Goal: Task Accomplishment & Management: Complete application form

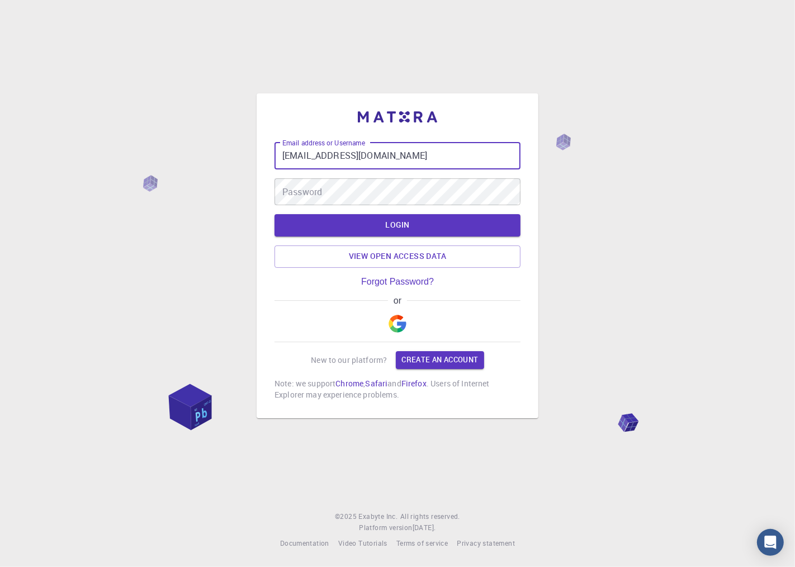
type input "[EMAIL_ADDRESS][DOMAIN_NAME]"
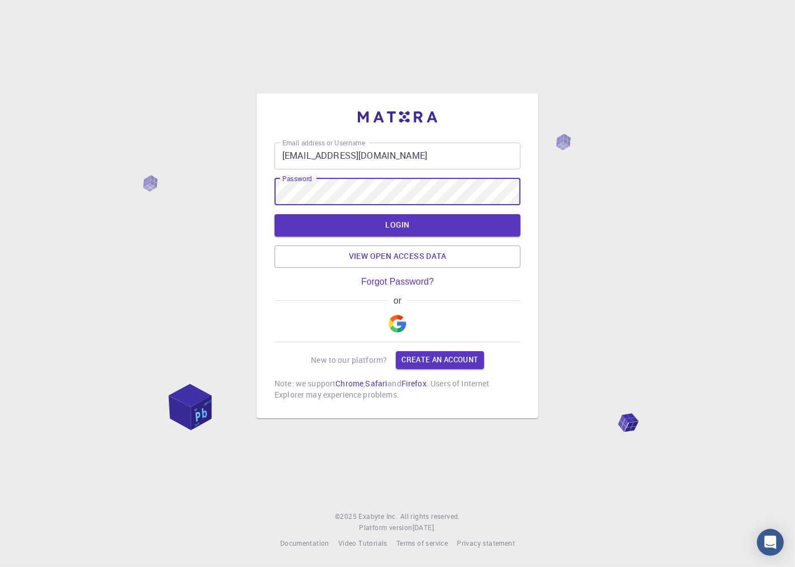
click at [274, 214] on button "LOGIN" at bounding box center [397, 225] width 246 height 22
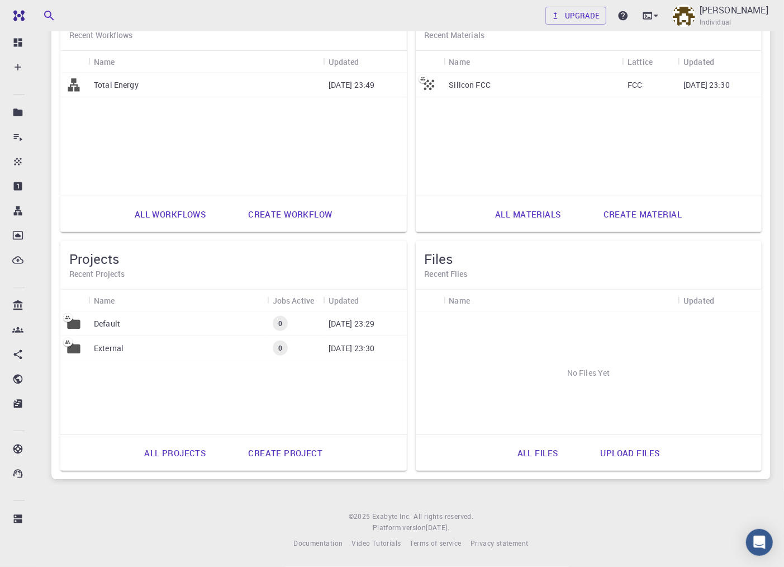
scroll to position [53, 0]
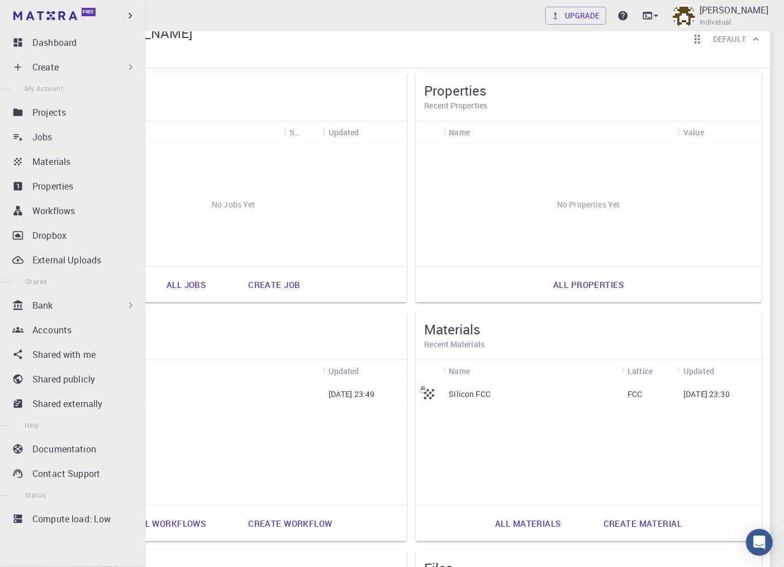
click at [130, 64] on icon at bounding box center [130, 66] width 11 height 11
click at [65, 65] on div "Create" at bounding box center [84, 66] width 104 height 13
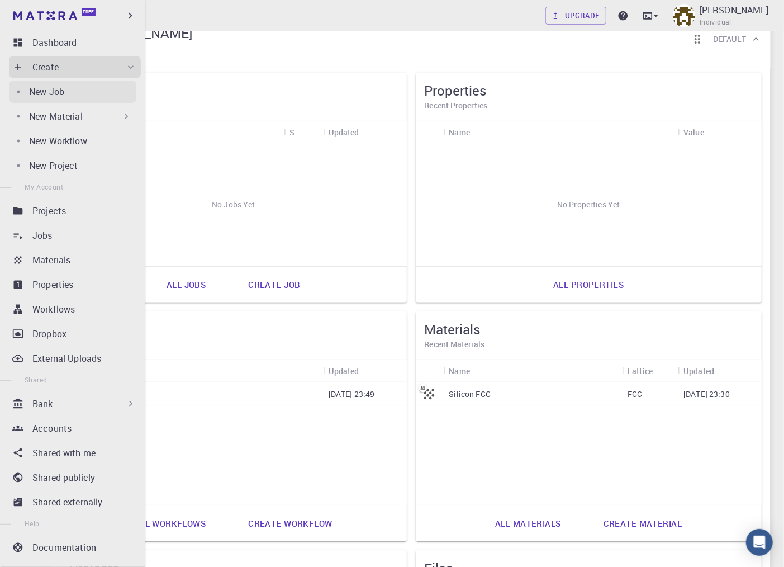
click at [65, 80] on link "New Job" at bounding box center [72, 91] width 127 height 22
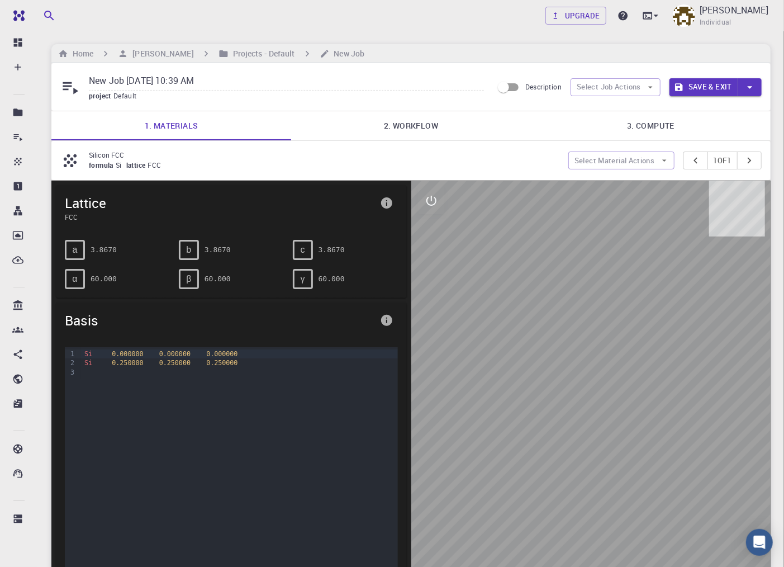
click at [97, 367] on div "Si 0.250000 0.250000 0.250000" at bounding box center [239, 362] width 316 height 9
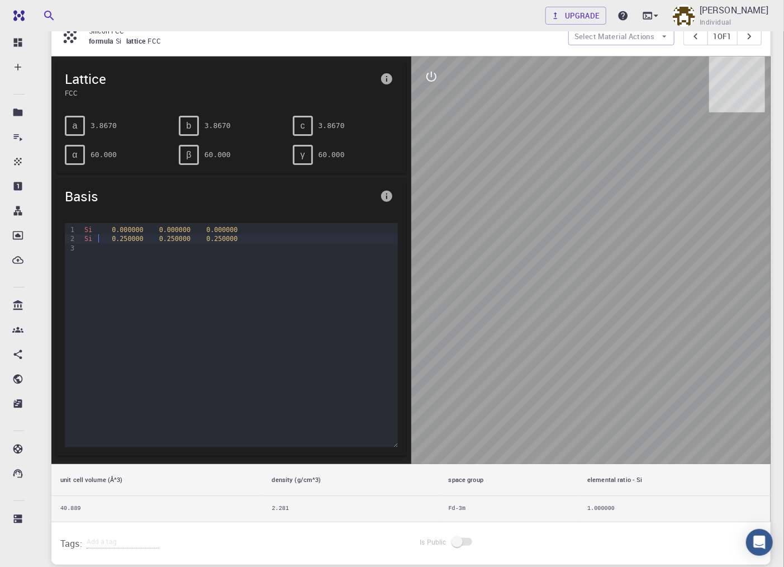
scroll to position [212, 0]
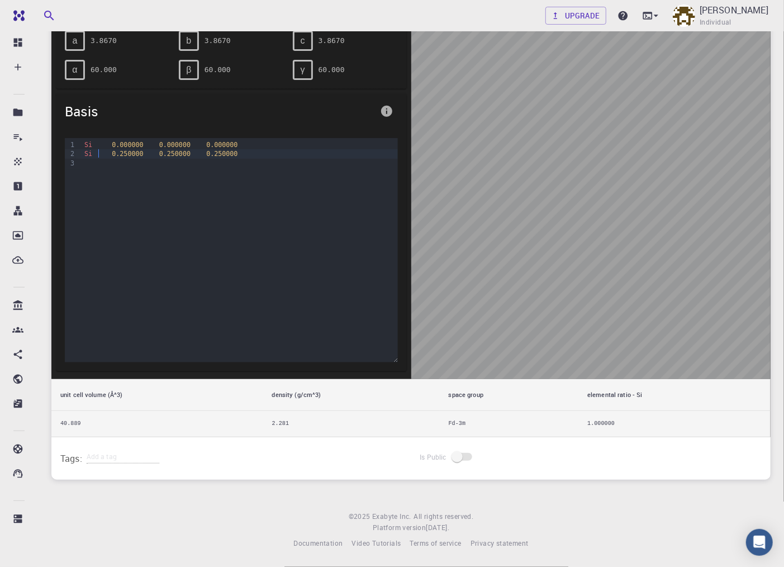
click at [180, 165] on div at bounding box center [239, 163] width 316 height 9
click at [84, 453] on h6 "Tags:" at bounding box center [73, 456] width 26 height 20
drag, startPoint x: 104, startPoint y: 461, endPoint x: 104, endPoint y: 454, distance: 6.7
click at [104, 457] on input "text" at bounding box center [123, 456] width 73 height 15
click at [104, 454] on input "text" at bounding box center [123, 456] width 73 height 15
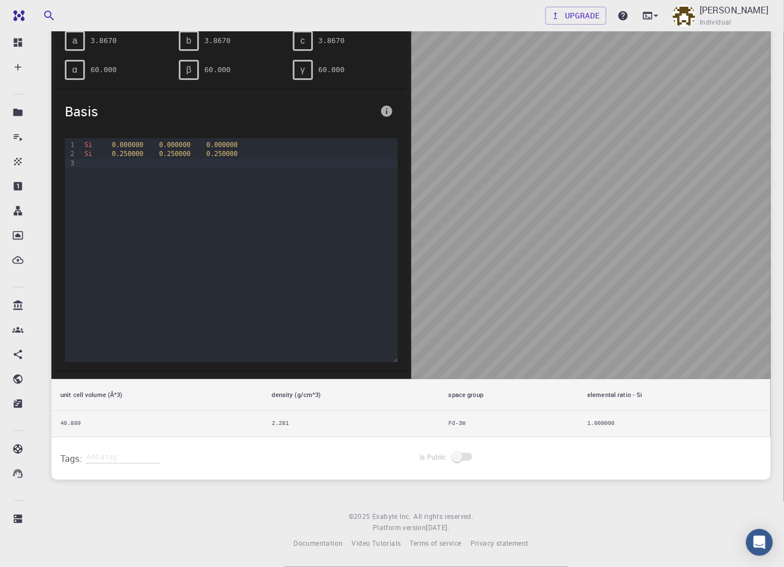
click at [453, 454] on span at bounding box center [462, 457] width 19 height 8
click at [85, 157] on div "Si 0.250000 0.250000 0.250000" at bounding box center [239, 153] width 316 height 9
click at [85, 164] on div at bounding box center [239, 163] width 316 height 9
click at [82, 438] on div "Tags:" at bounding box center [231, 458] width 360 height 42
click at [87, 451] on input "text" at bounding box center [123, 456] width 73 height 15
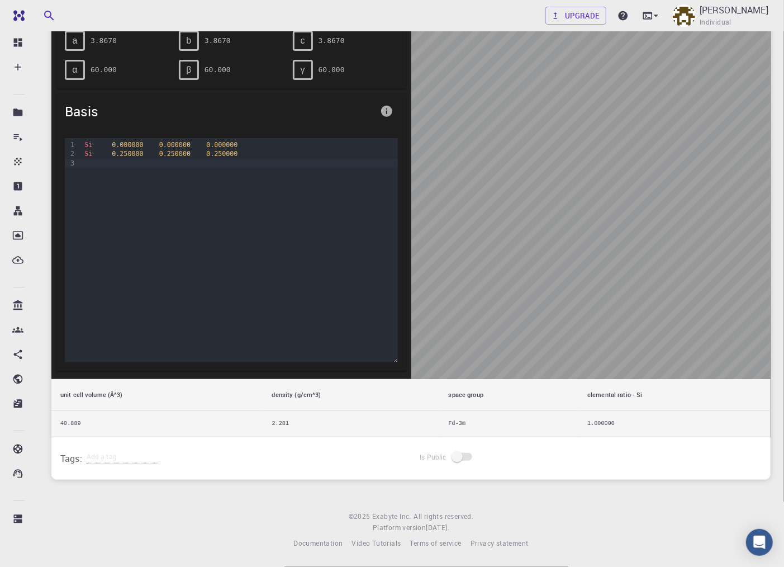
click at [460, 427] on td "Fd-3m" at bounding box center [509, 423] width 139 height 26
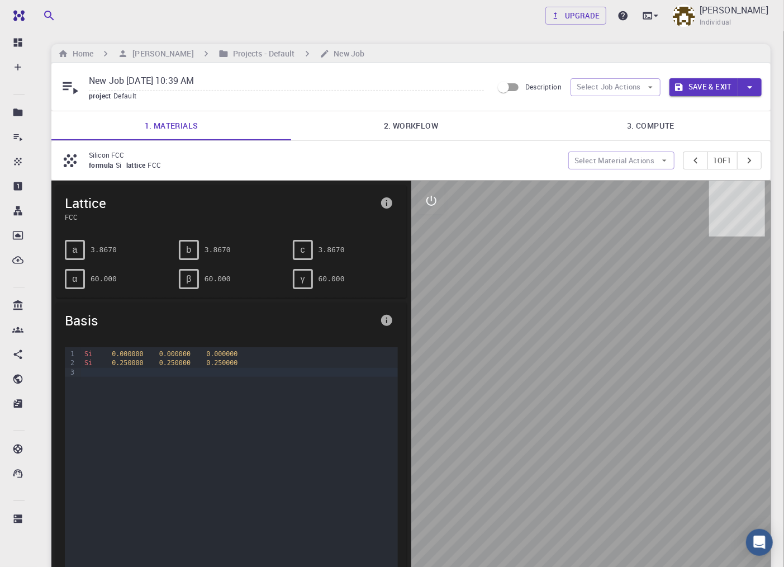
click at [68, 243] on div "a" at bounding box center [75, 250] width 20 height 20
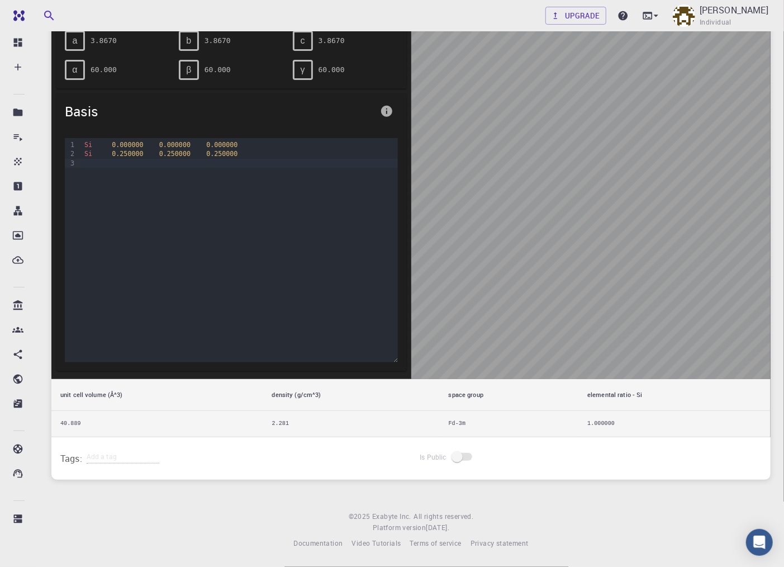
scroll to position [150, 0]
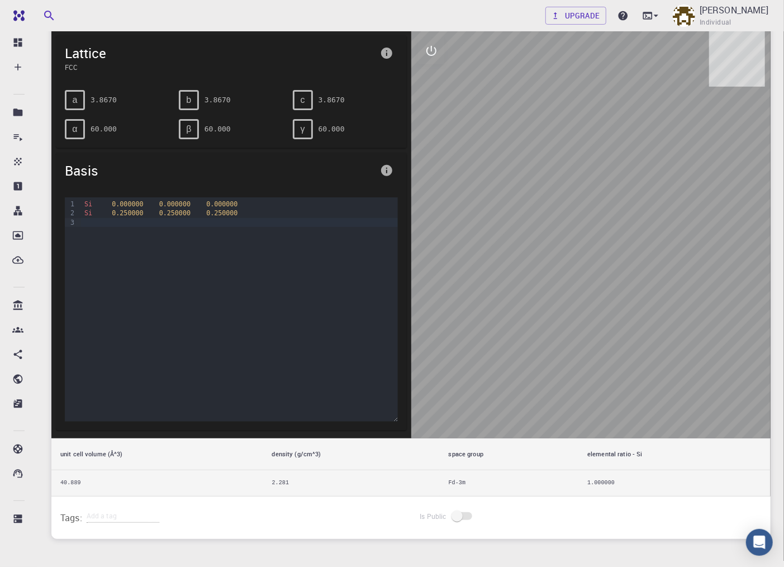
click at [120, 231] on div "Si 0.000000 0.000000 0.000000 Si 0.250000 0.250000 0.250000" at bounding box center [239, 253] width 316 height 112
click at [203, 135] on div "β 60.000" at bounding box center [231, 129] width 105 height 20
click at [198, 137] on div "β 60.000" at bounding box center [231, 129] width 105 height 20
click at [193, 136] on div "β" at bounding box center [189, 129] width 20 height 20
drag, startPoint x: 185, startPoint y: 110, endPoint x: 193, endPoint y: 103, distance: 11.1
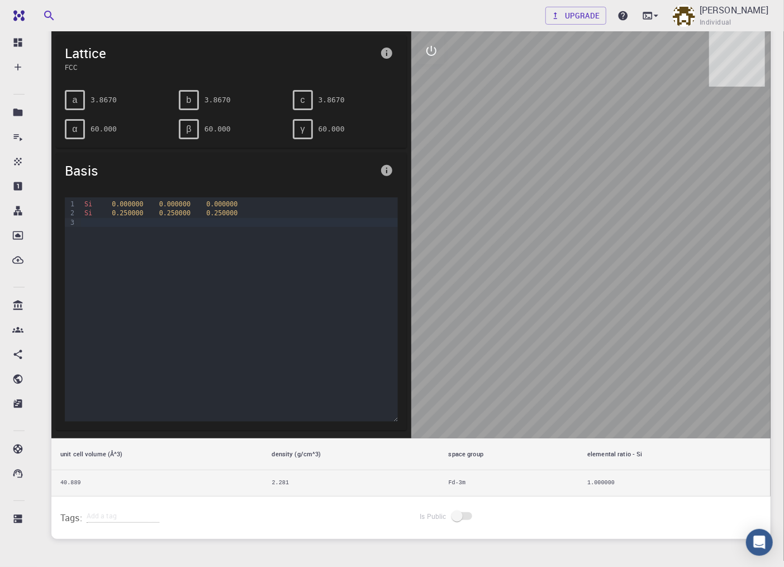
click at [193, 105] on div "b" at bounding box center [189, 100] width 20 height 20
click at [82, 63] on span "FCC" at bounding box center [220, 67] width 311 height 10
click at [80, 63] on span "FCC" at bounding box center [220, 67] width 311 height 10
click at [731, 18] on span "Individual" at bounding box center [716, 22] width 32 height 11
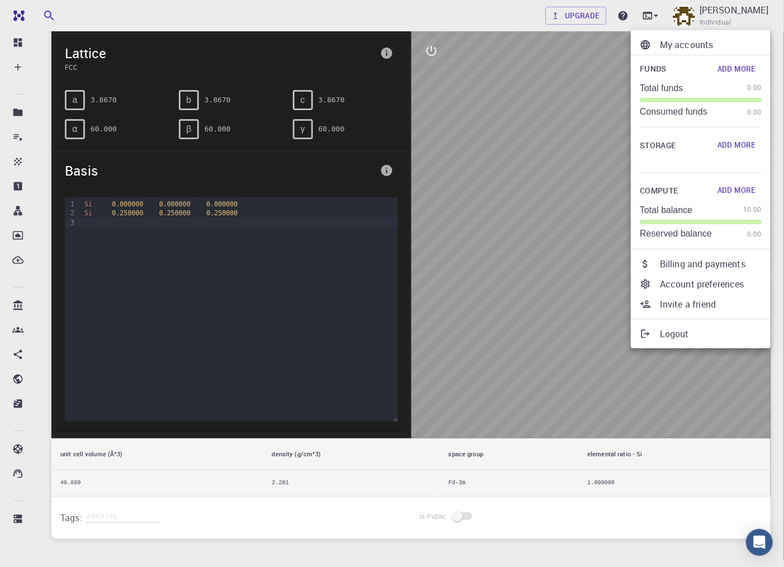
click at [12, 25] on div at bounding box center [392, 283] width 784 height 567
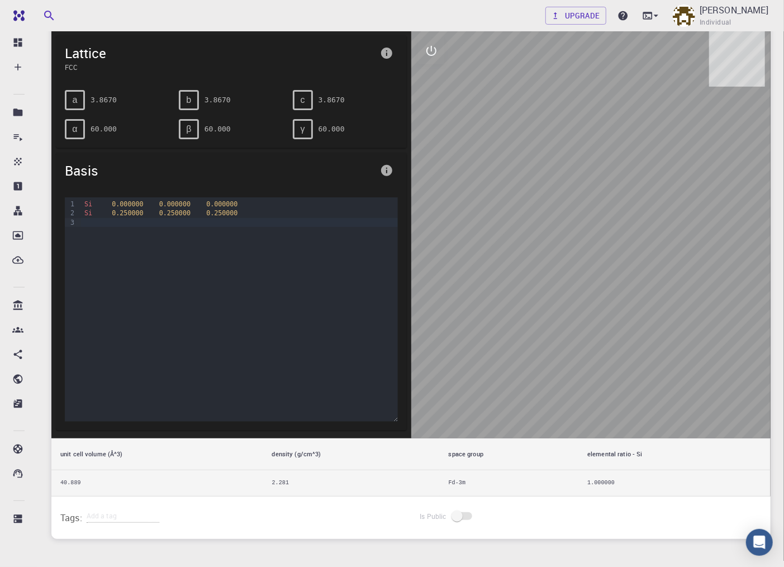
click at [12, 23] on div "My accounts Funds Add More Total funds 0.00 Consumed funds 0.00 Storage Add Mor…" at bounding box center [392, 283] width 784 height 567
click at [13, 22] on link "Free" at bounding box center [51, 16] width 89 height 18
click at [18, 40] on icon at bounding box center [18, 43] width 8 height 8
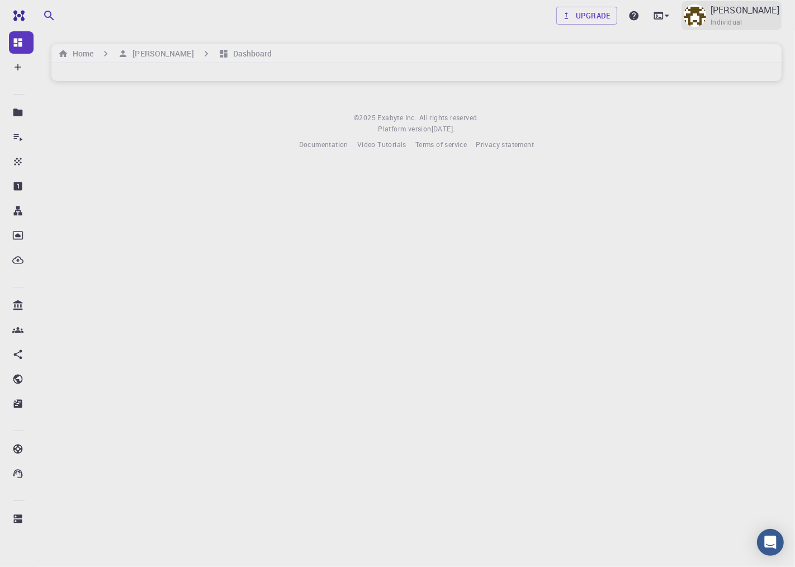
click at [742, 17] on span "Individual" at bounding box center [726, 22] width 32 height 11
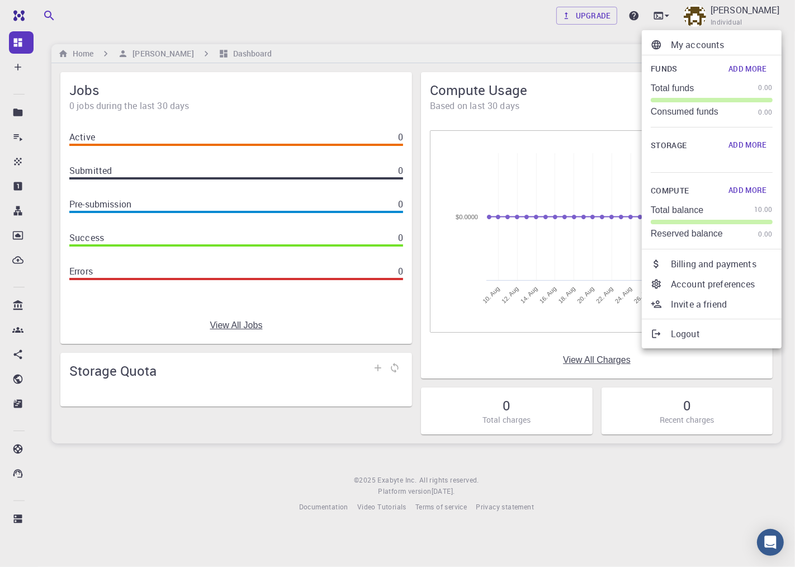
click at [712, 44] on p "My accounts" at bounding box center [722, 44] width 102 height 13
